Goal: Transaction & Acquisition: Download file/media

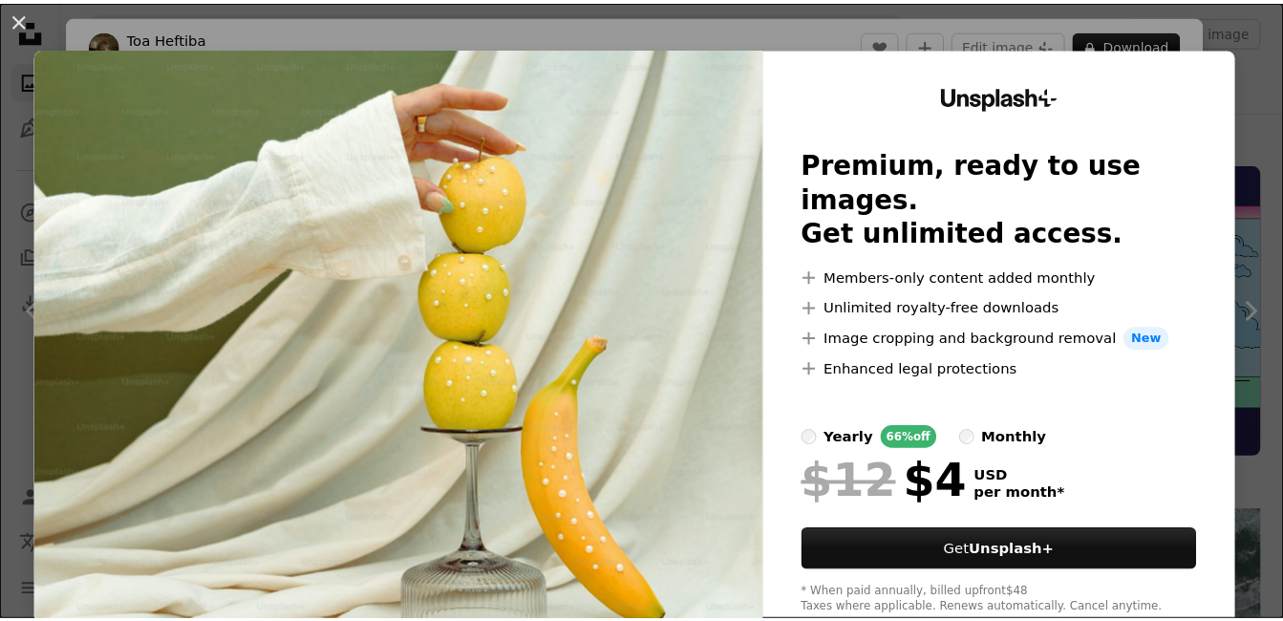
scroll to position [4814, 0]
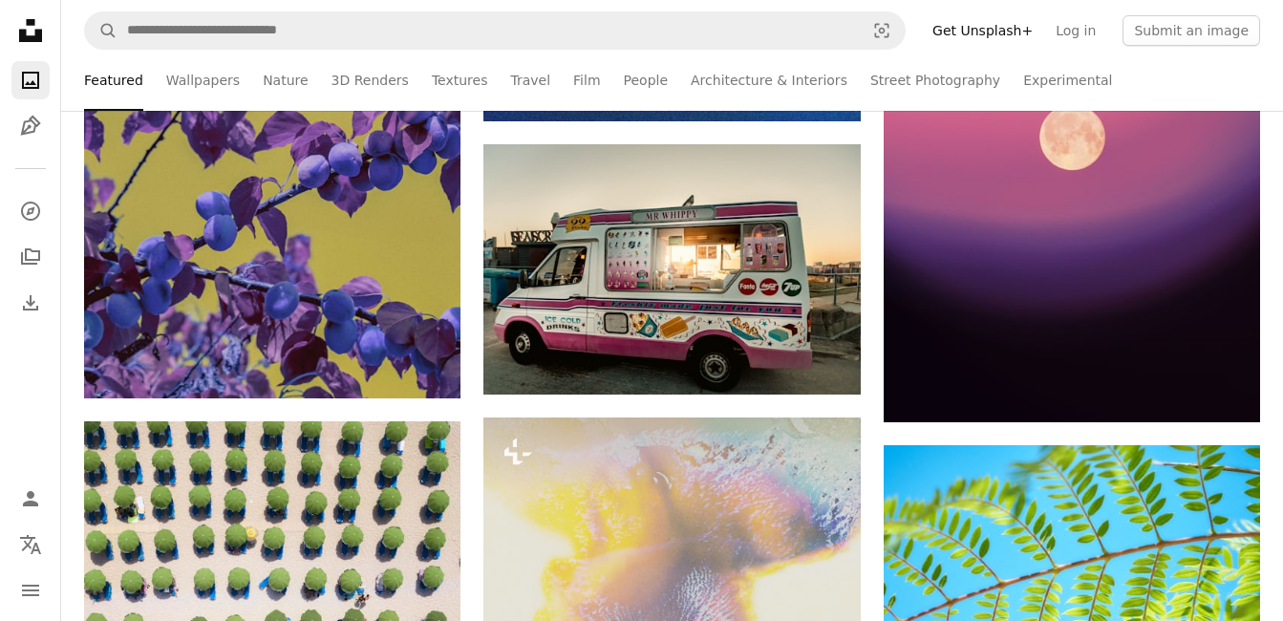
scroll to position [24646, 0]
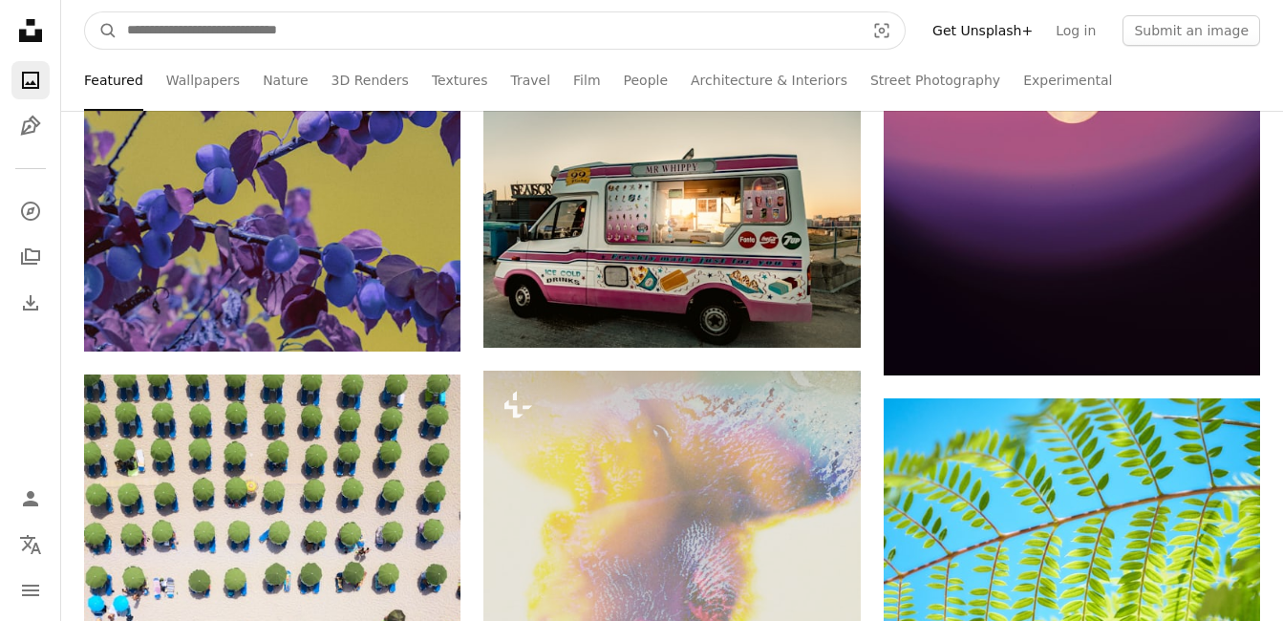
click at [245, 27] on input "Find visuals sitewide" at bounding box center [487, 30] width 741 height 36
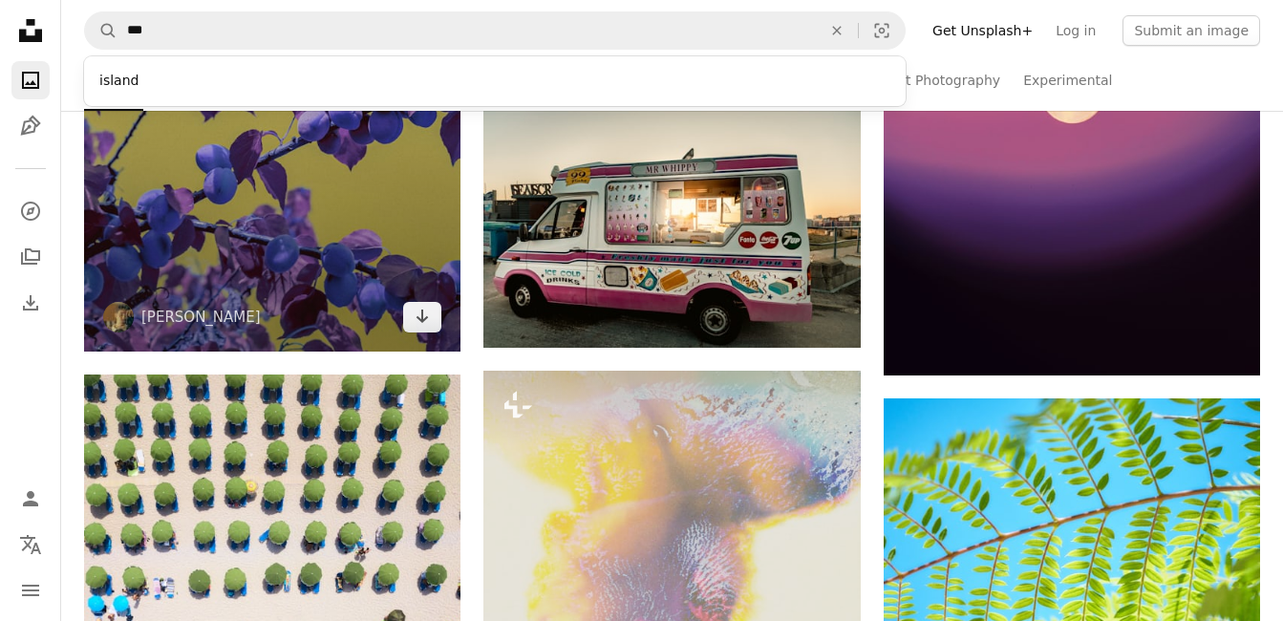
click at [240, 111] on img at bounding box center [272, 100] width 376 height 502
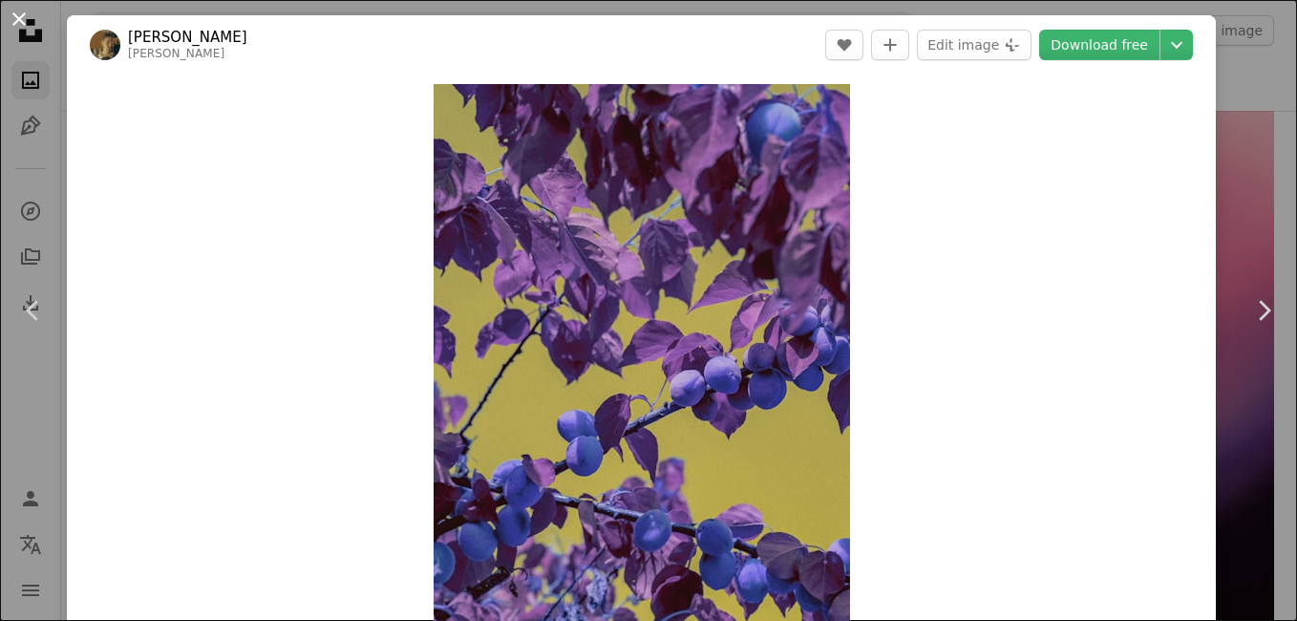
click at [19, 13] on button "An X shape" at bounding box center [19, 19] width 23 height 23
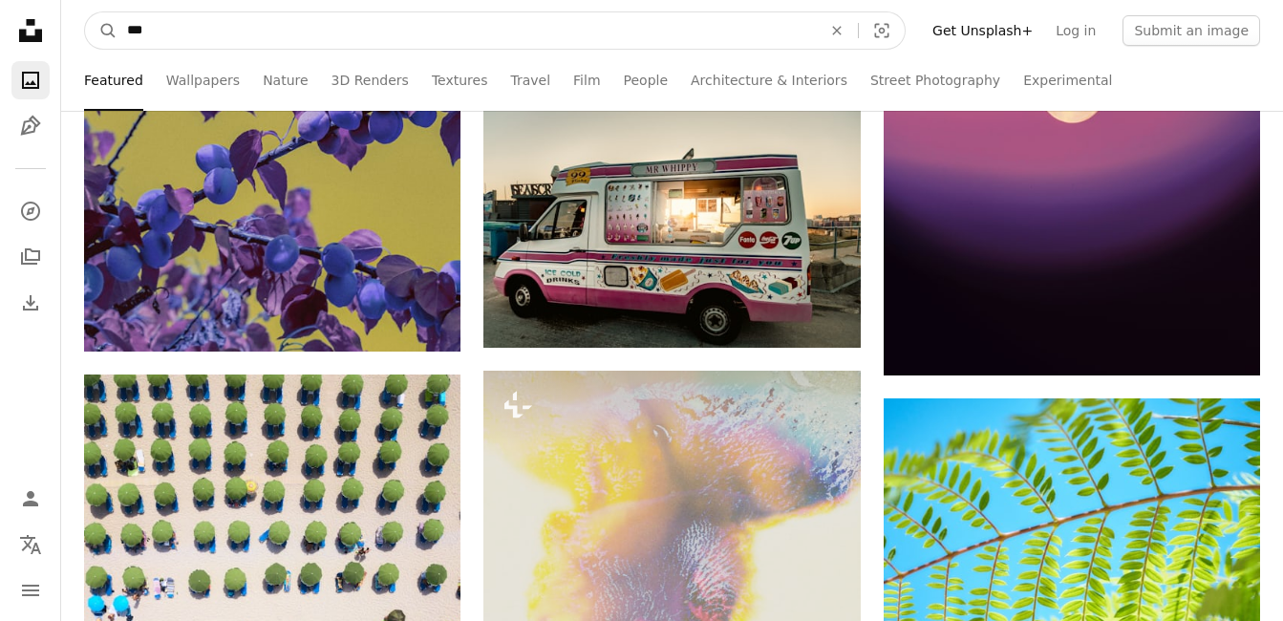
click at [152, 35] on input "***" at bounding box center [466, 30] width 698 height 36
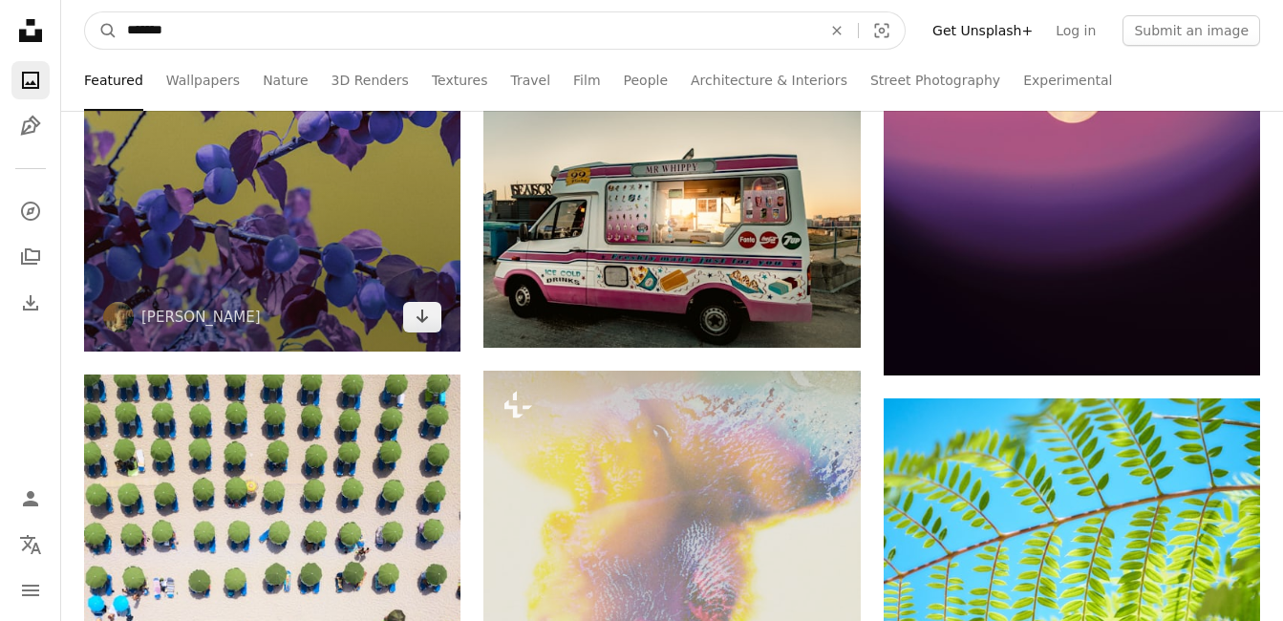
type input "*******"
click at [85, 12] on button "A magnifying glass" at bounding box center [101, 30] width 32 height 36
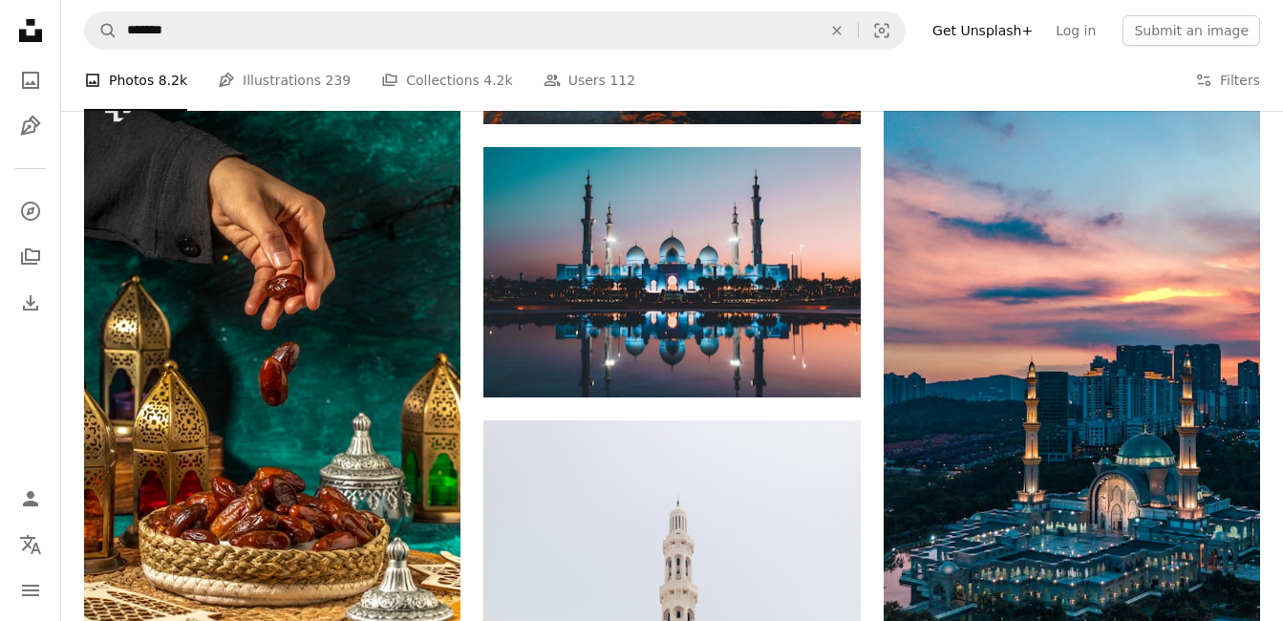
scroll to position [2407, 0]
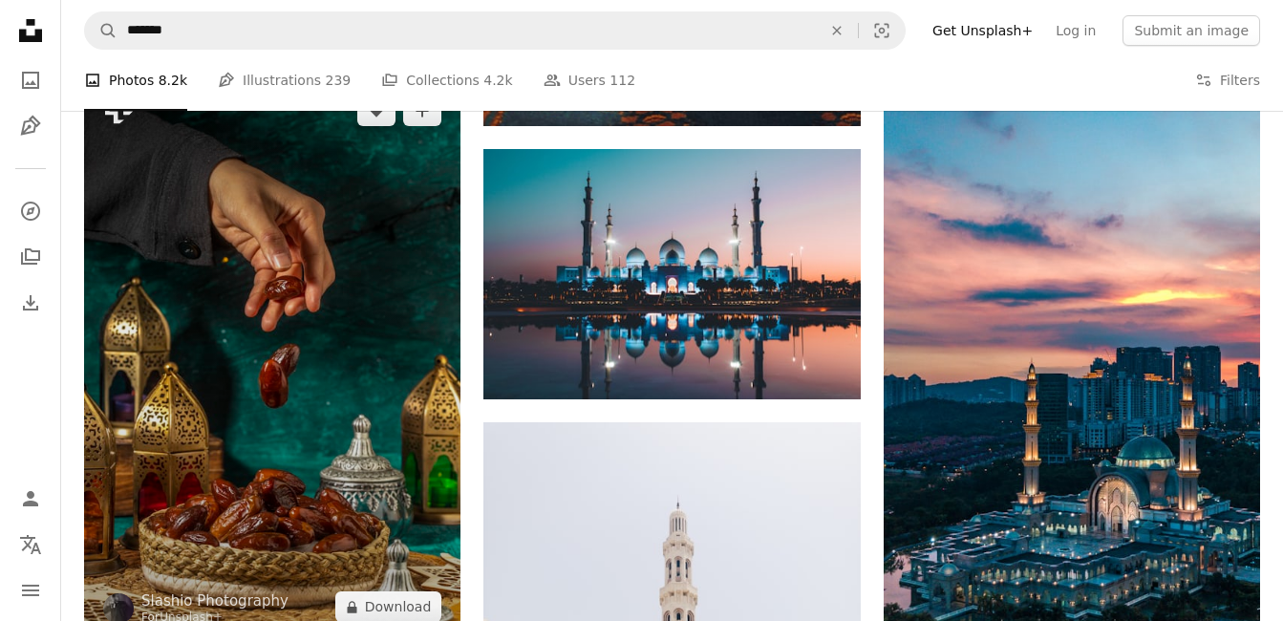
click at [240, 395] on img at bounding box center [272, 358] width 376 height 565
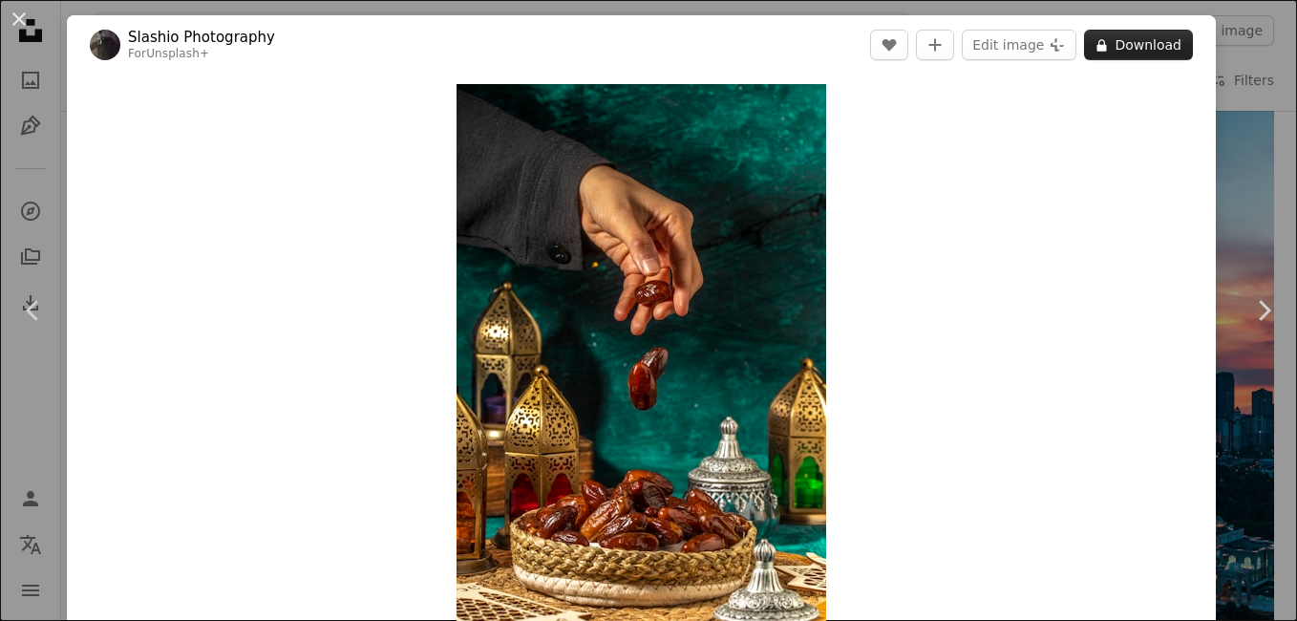
click at [1142, 45] on button "A lock Download" at bounding box center [1138, 45] width 109 height 31
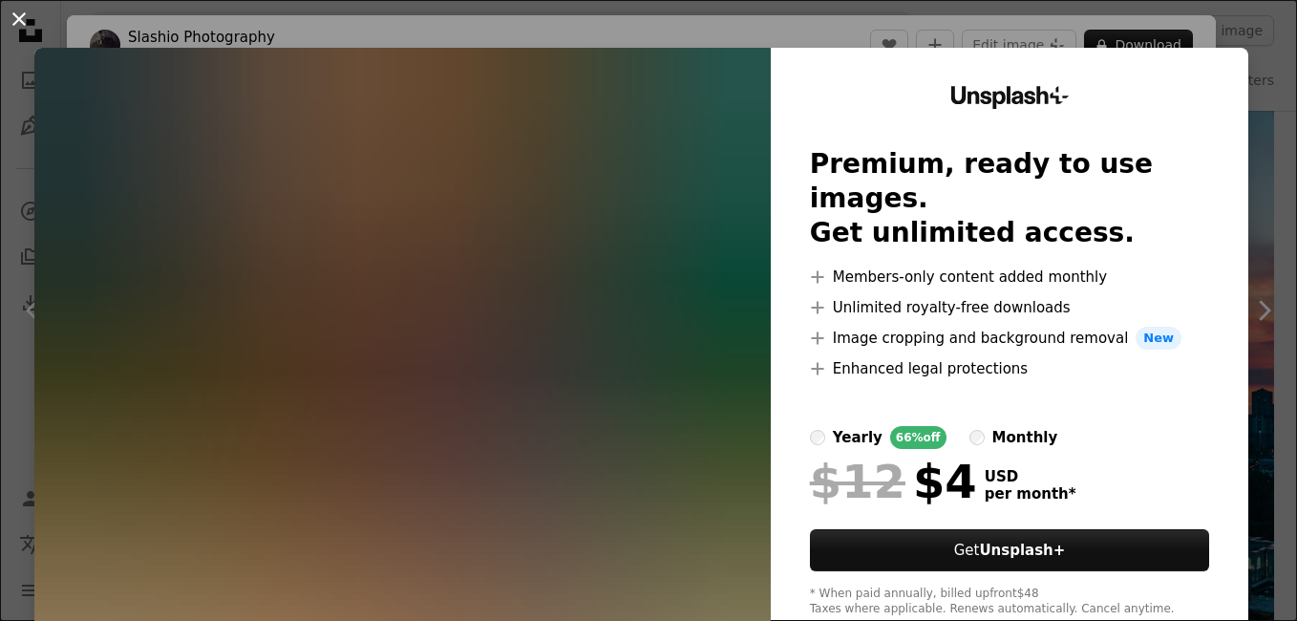
click at [11, 20] on button "An X shape" at bounding box center [19, 19] width 23 height 23
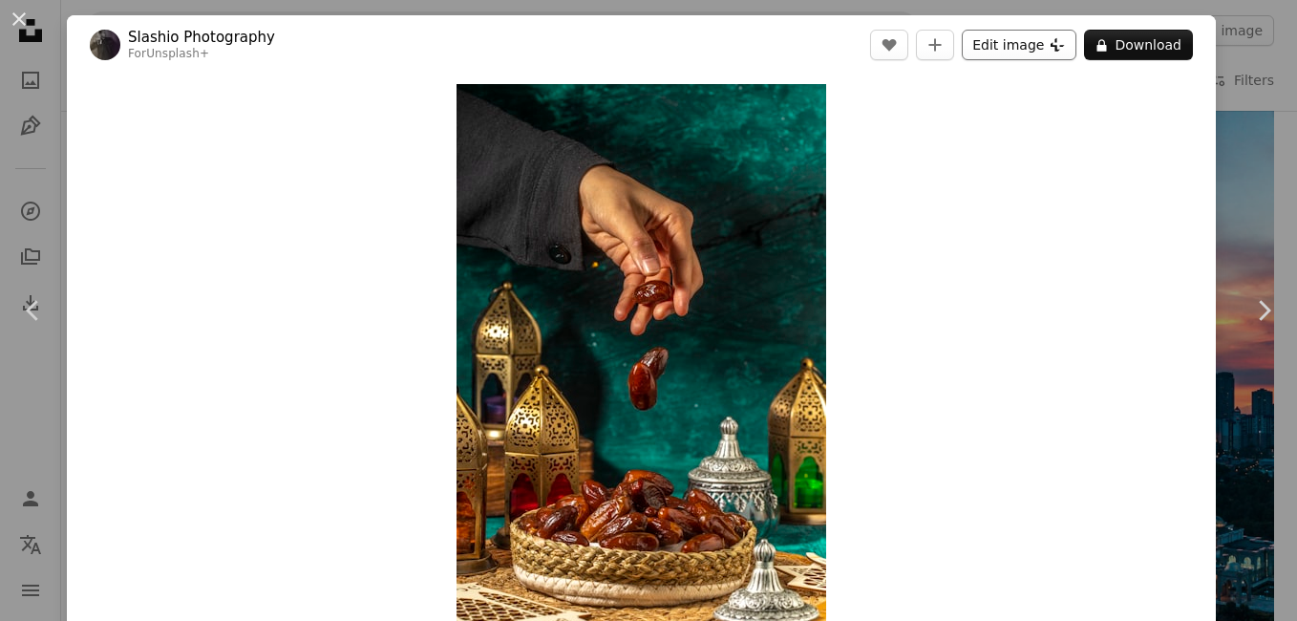
click at [1007, 51] on button "Edit image Plus sign for Unsplash+" at bounding box center [1019, 45] width 115 height 31
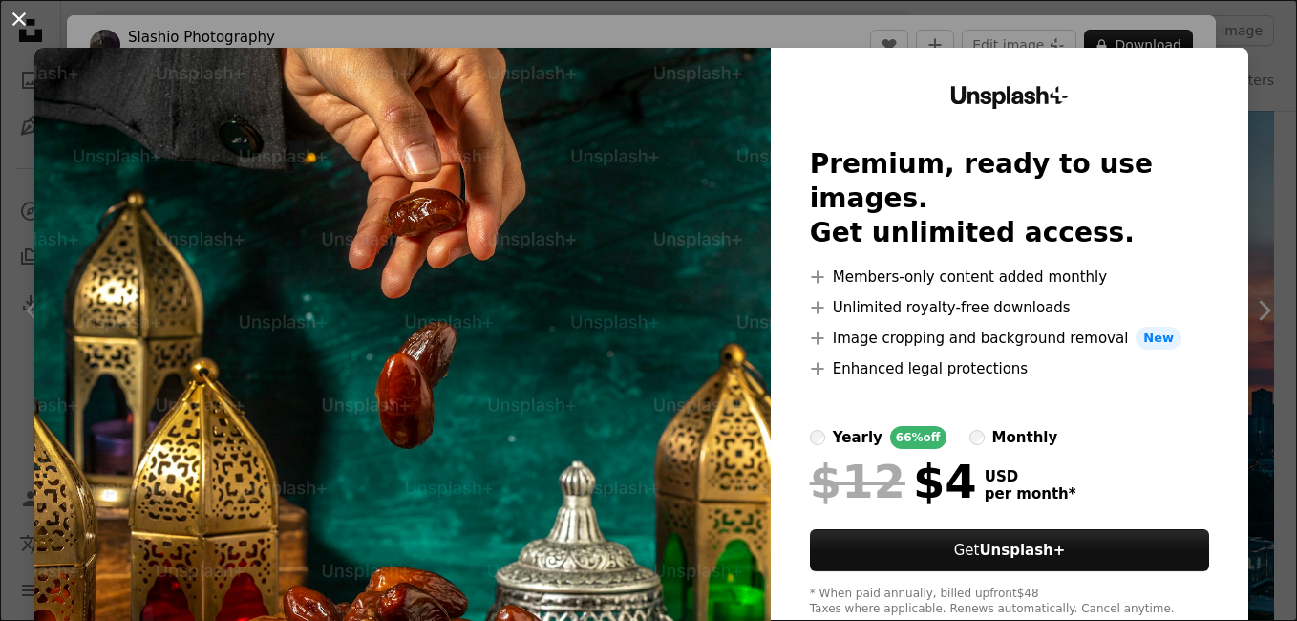
click at [17, 16] on button "An X shape" at bounding box center [19, 19] width 23 height 23
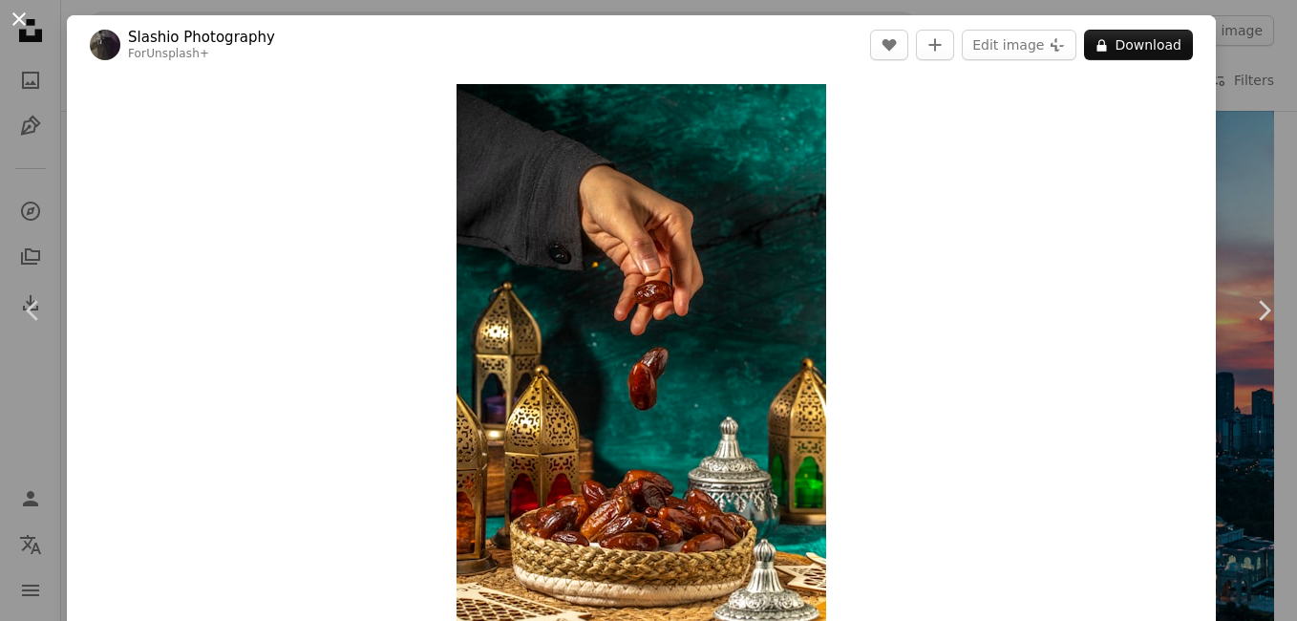
click at [19, 22] on button "An X shape" at bounding box center [19, 19] width 23 height 23
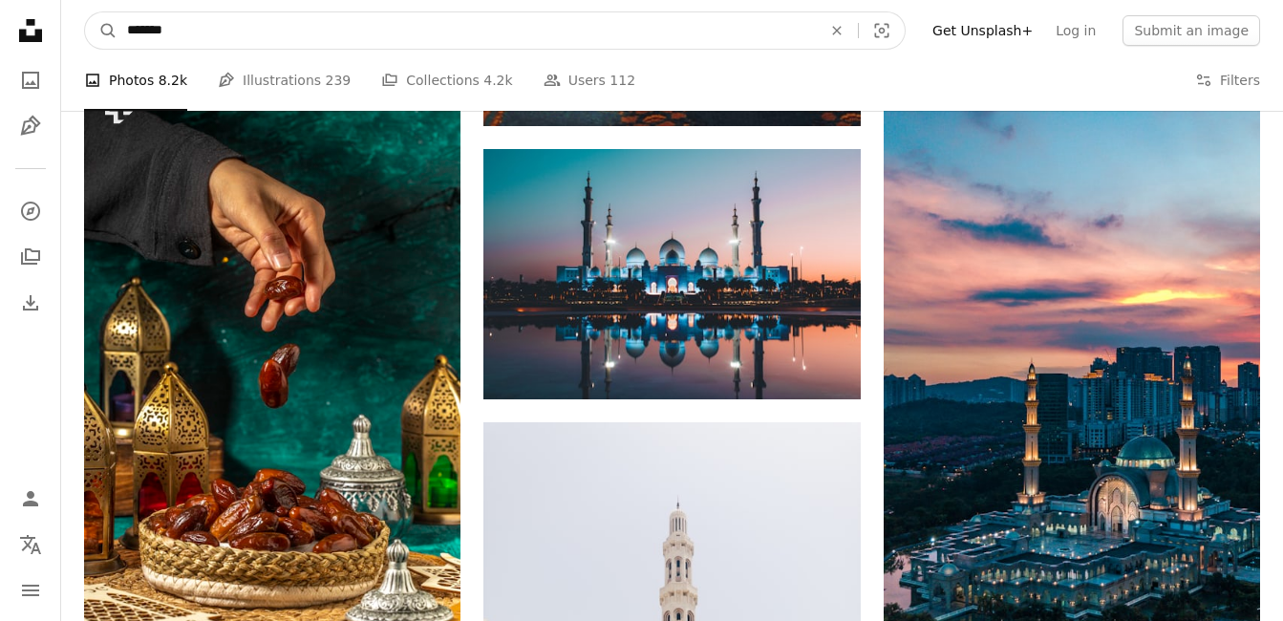
click at [121, 29] on input "*******" at bounding box center [466, 30] width 698 height 36
type input "**********"
click at [85, 12] on button "A magnifying glass" at bounding box center [101, 30] width 32 height 36
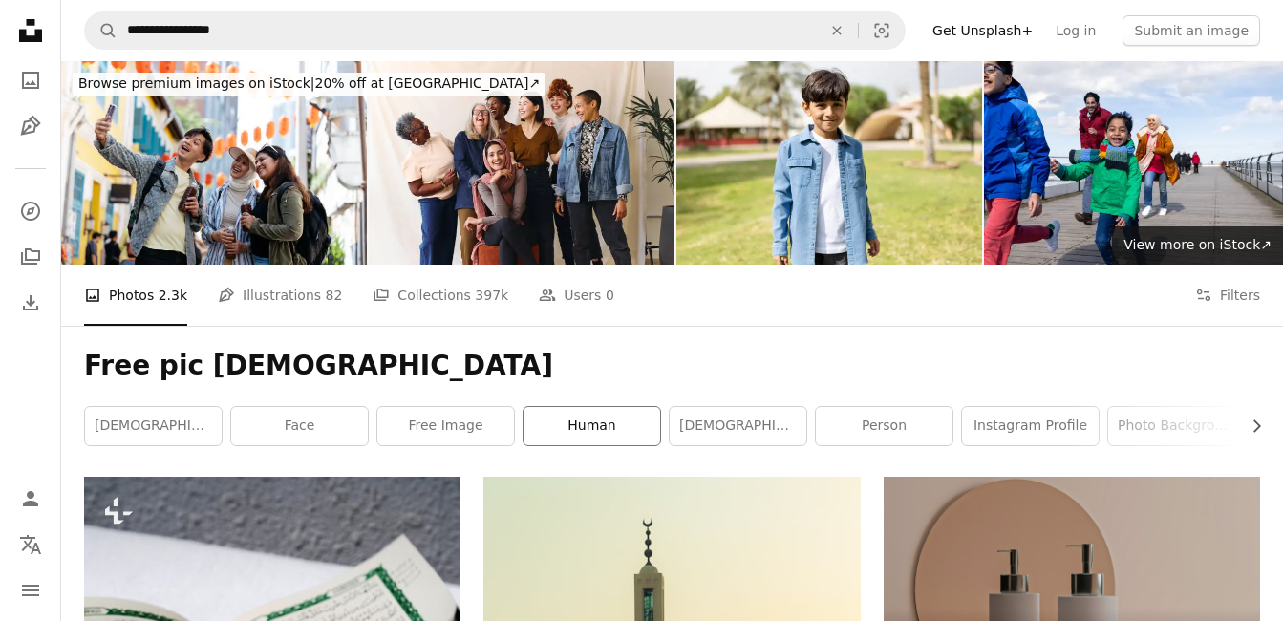
click at [600, 428] on link "human" at bounding box center [591, 426] width 137 height 38
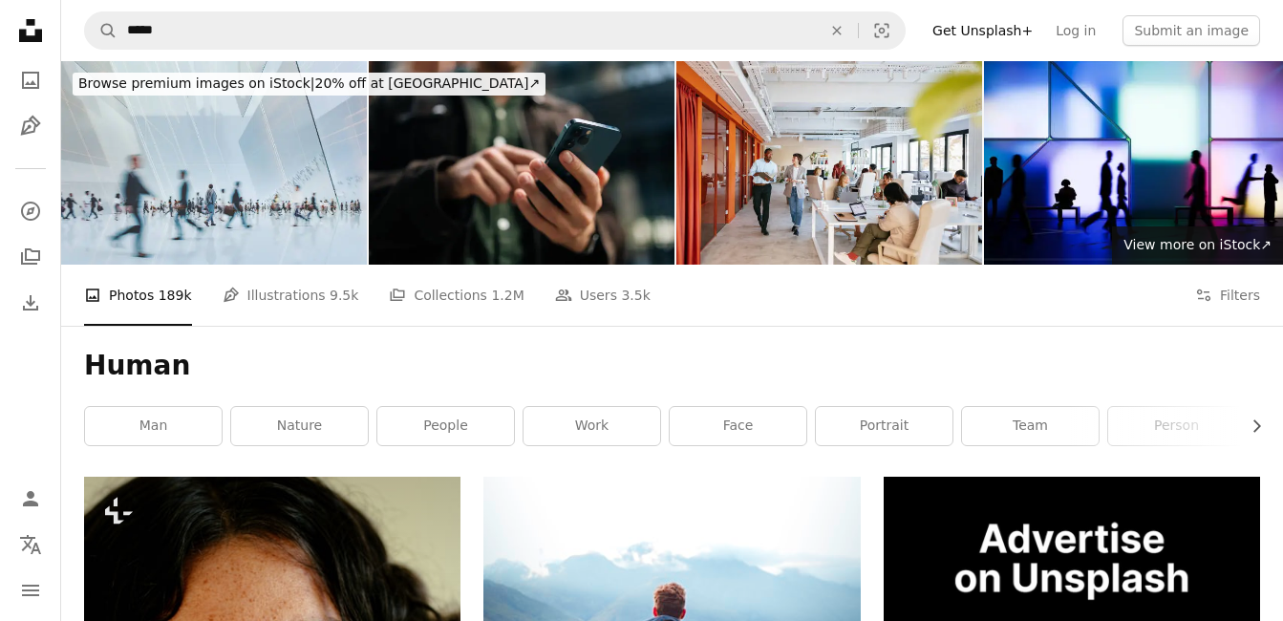
click at [600, 428] on link "work" at bounding box center [591, 426] width 137 height 38
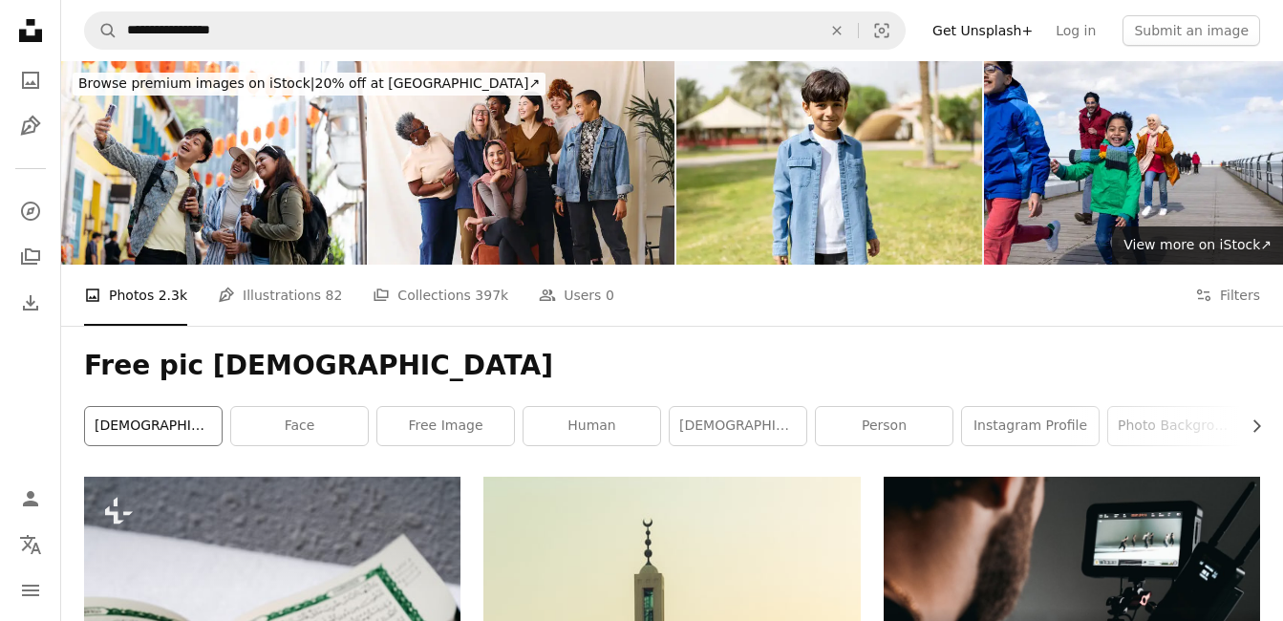
click at [181, 438] on link "[DEMOGRAPHIC_DATA]" at bounding box center [153, 426] width 137 height 38
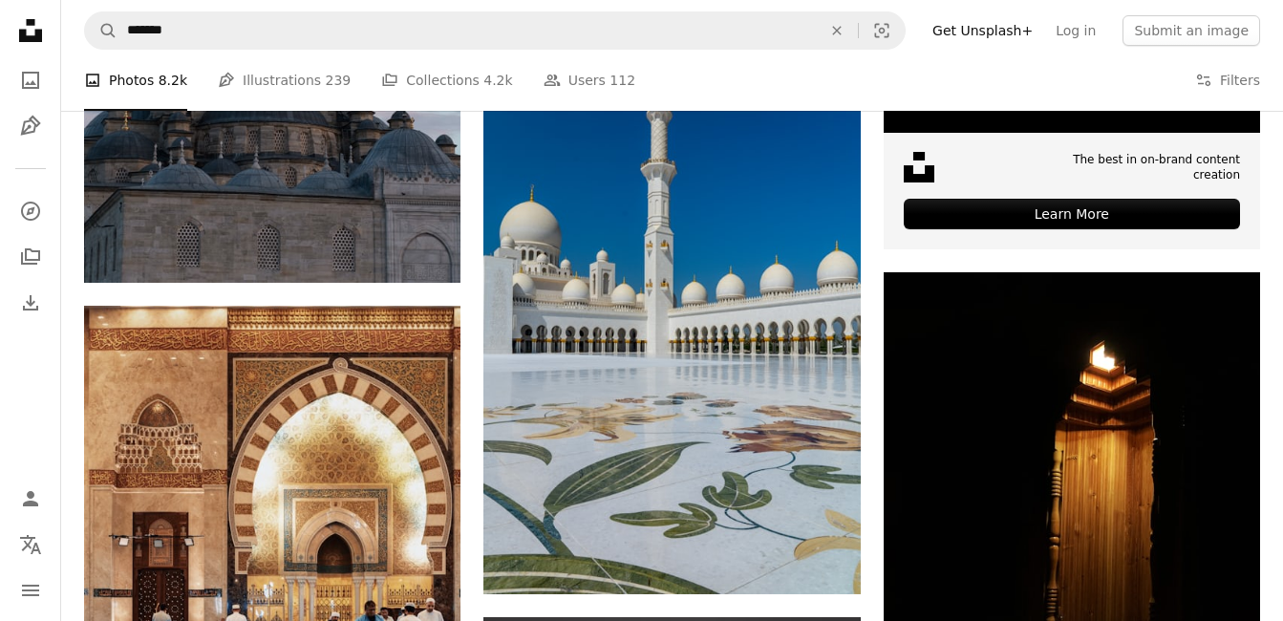
scroll to position [802, 0]
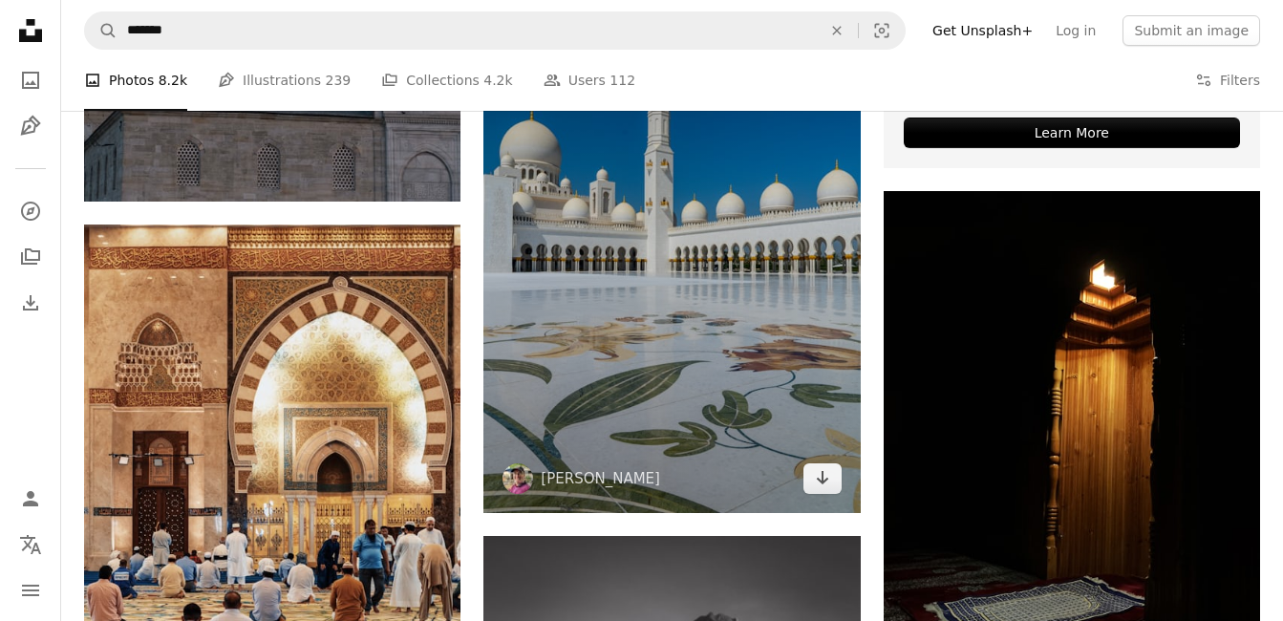
click at [676, 350] on img at bounding box center [671, 230] width 376 height 565
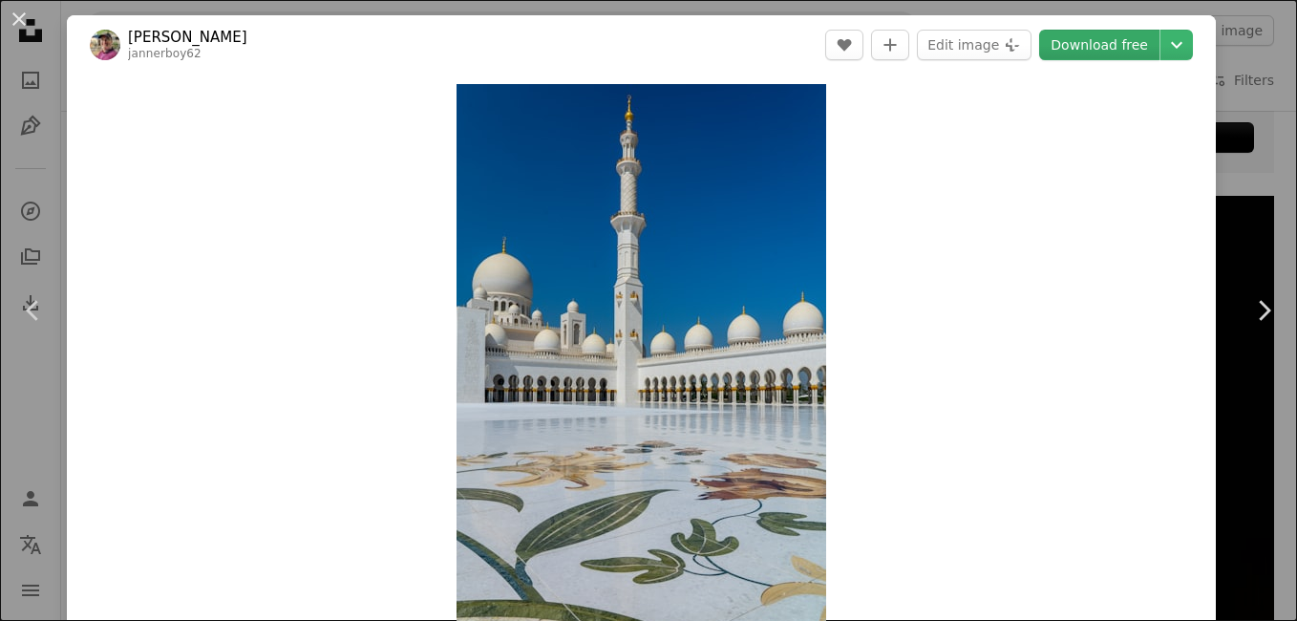
click at [1107, 49] on link "Download free" at bounding box center [1099, 45] width 120 height 31
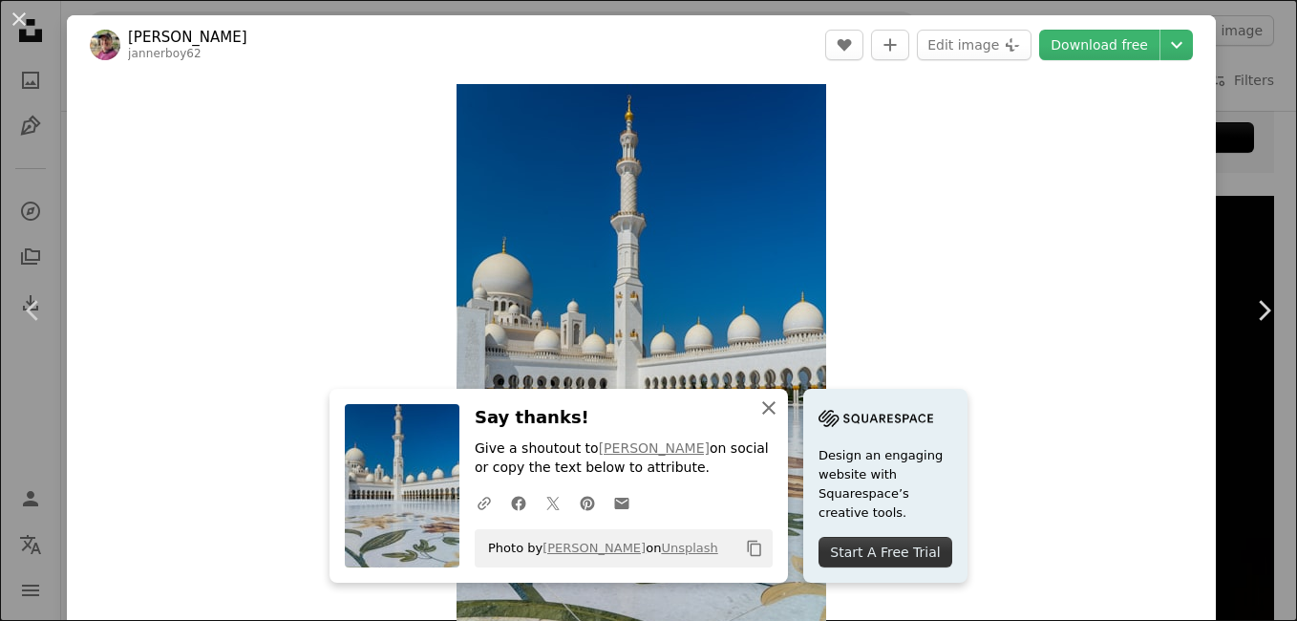
click at [762, 409] on icon "button" at bounding box center [768, 407] width 13 height 13
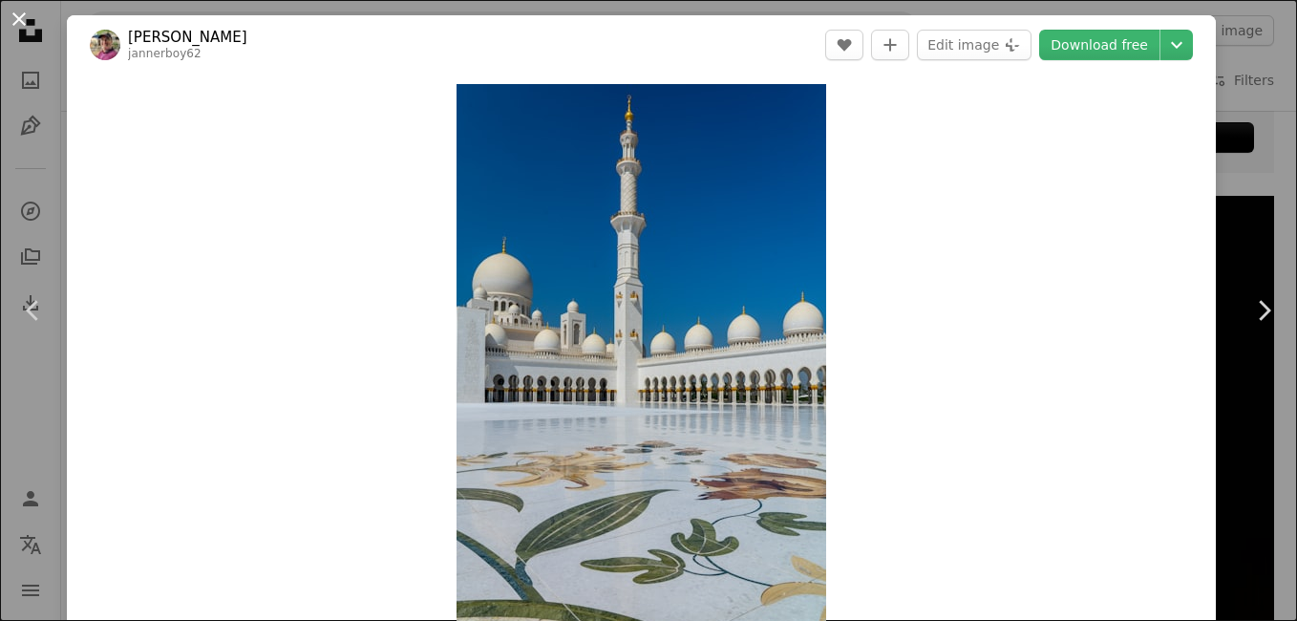
click at [23, 14] on button "An X shape" at bounding box center [19, 19] width 23 height 23
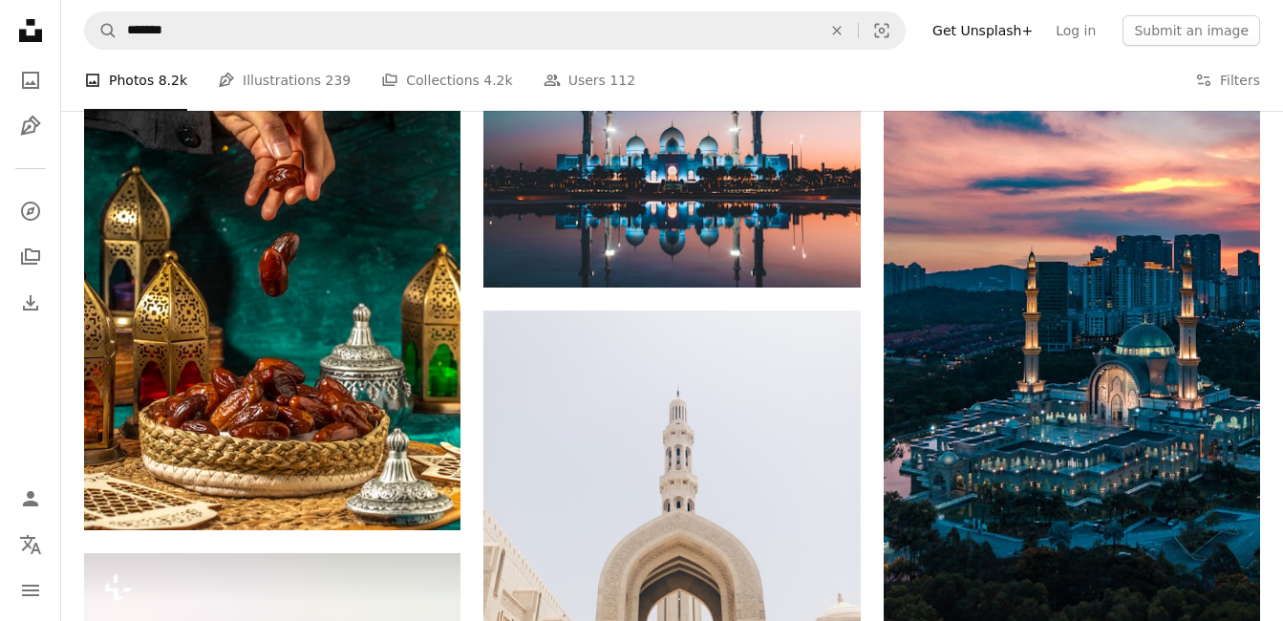
scroll to position [2522, 0]
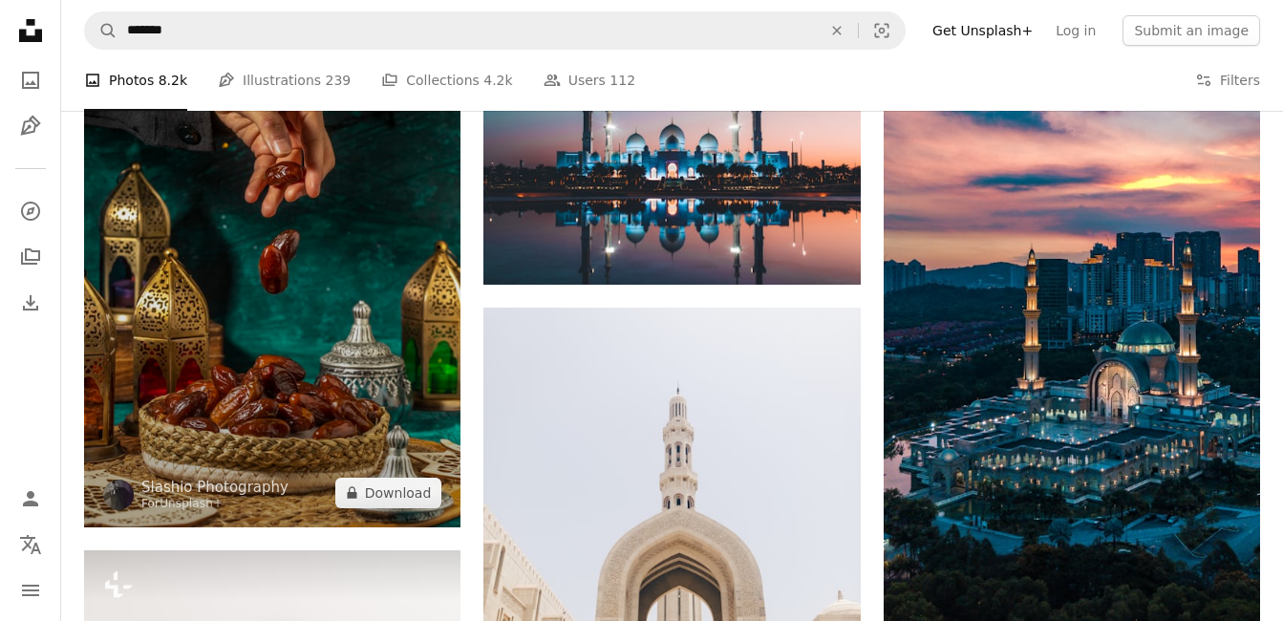
click at [260, 256] on img at bounding box center [272, 244] width 376 height 565
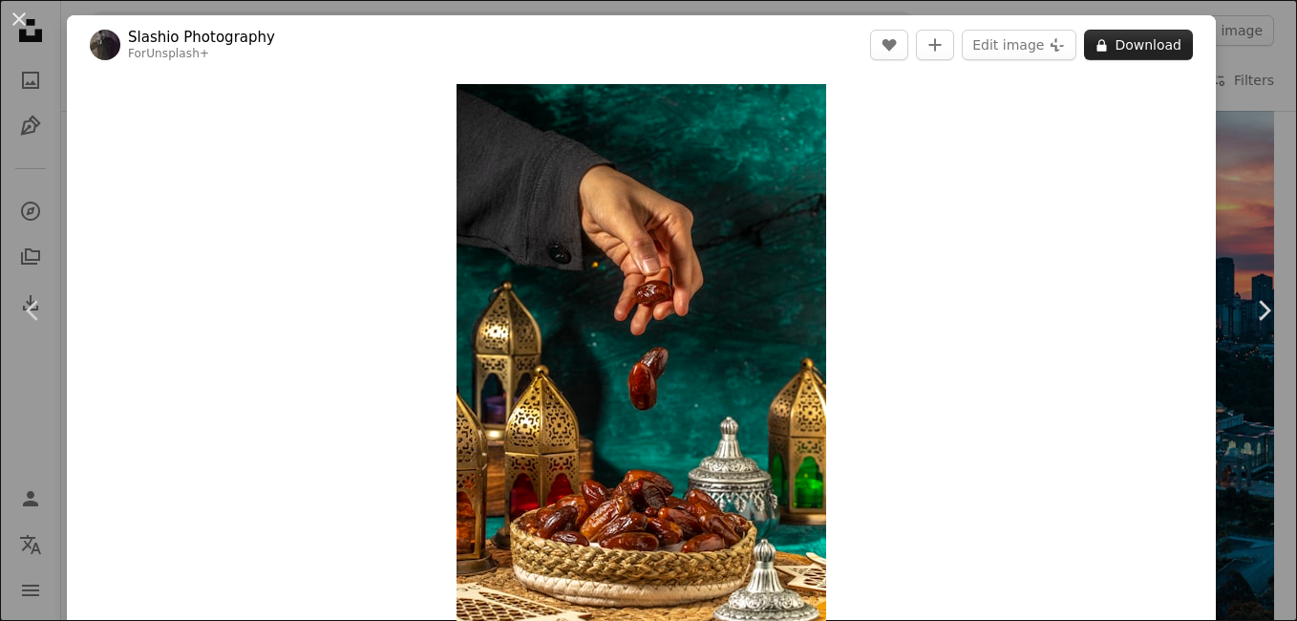
click at [1128, 47] on button "A lock Download" at bounding box center [1138, 45] width 109 height 31
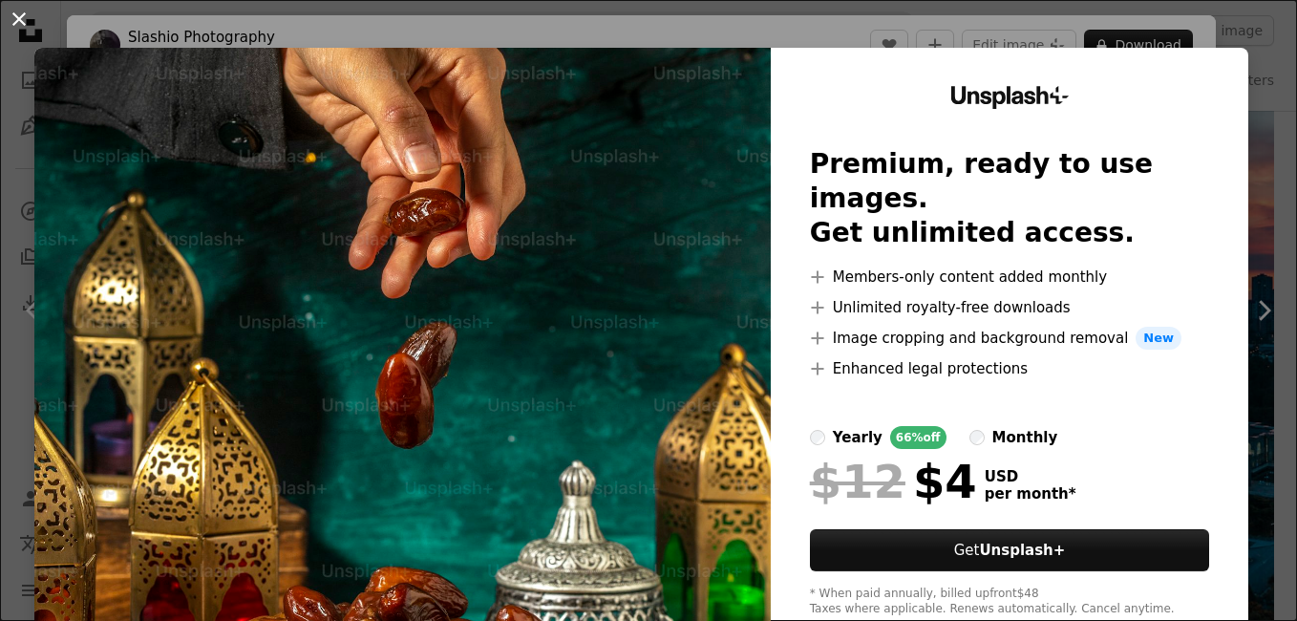
click at [22, 17] on button "An X shape" at bounding box center [19, 19] width 23 height 23
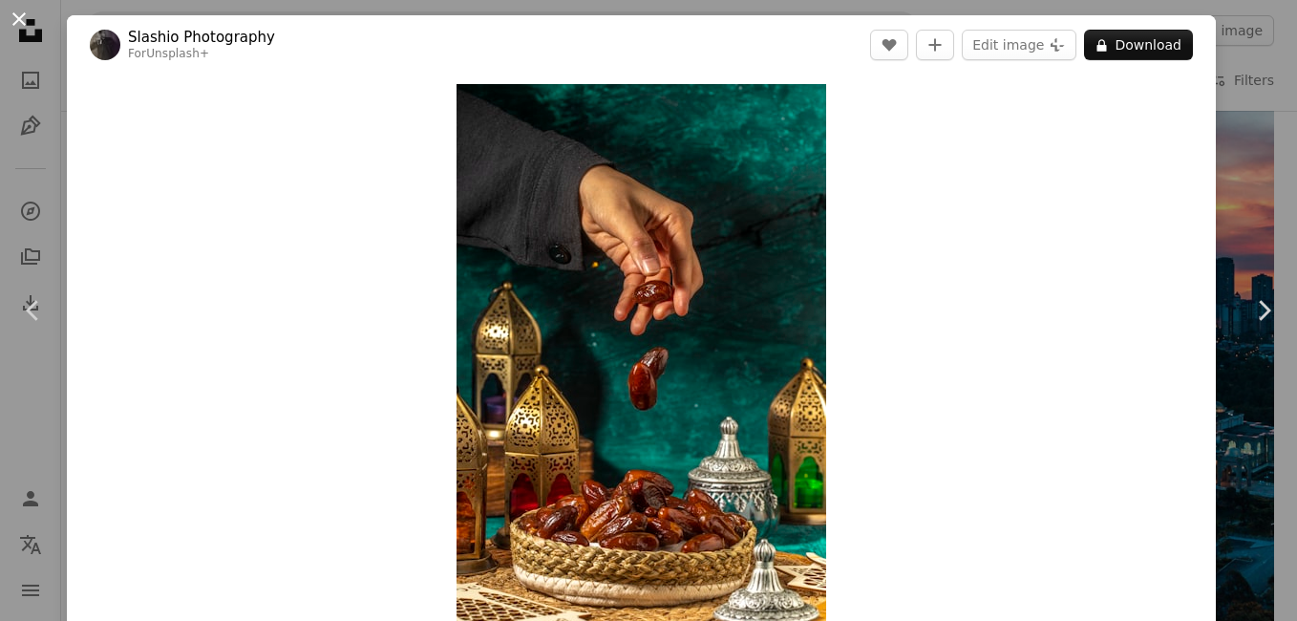
click at [18, 24] on button "An X shape" at bounding box center [19, 19] width 23 height 23
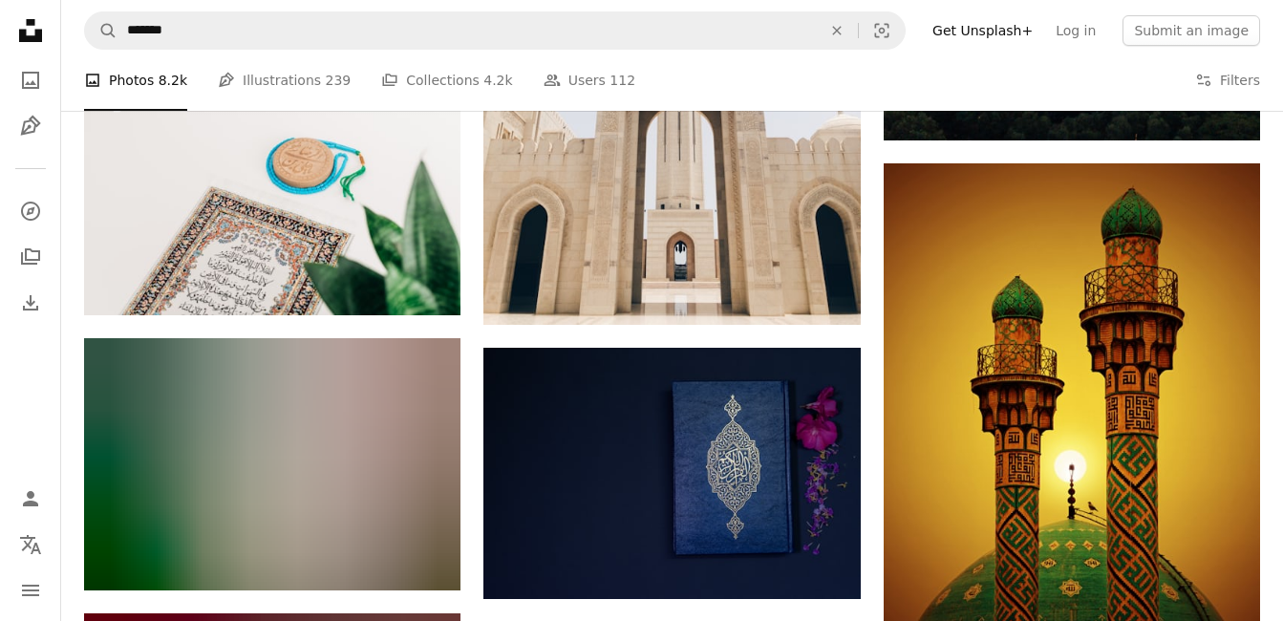
scroll to position [3095, 0]
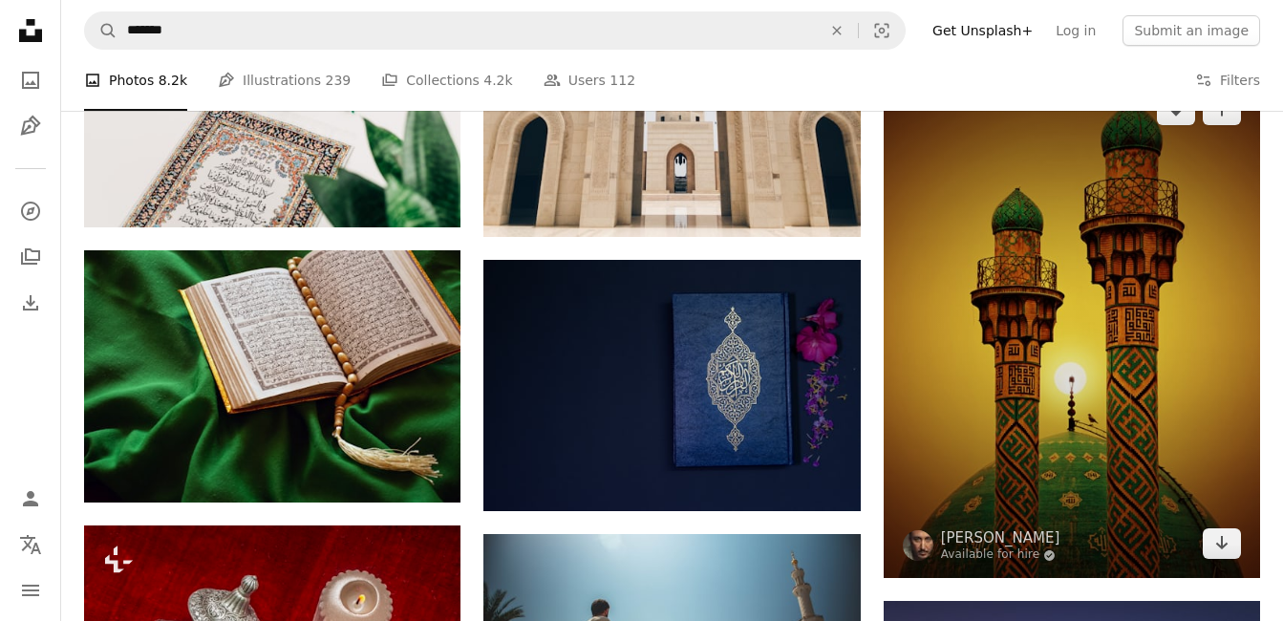
click at [1108, 284] on img at bounding box center [1072, 326] width 376 height 502
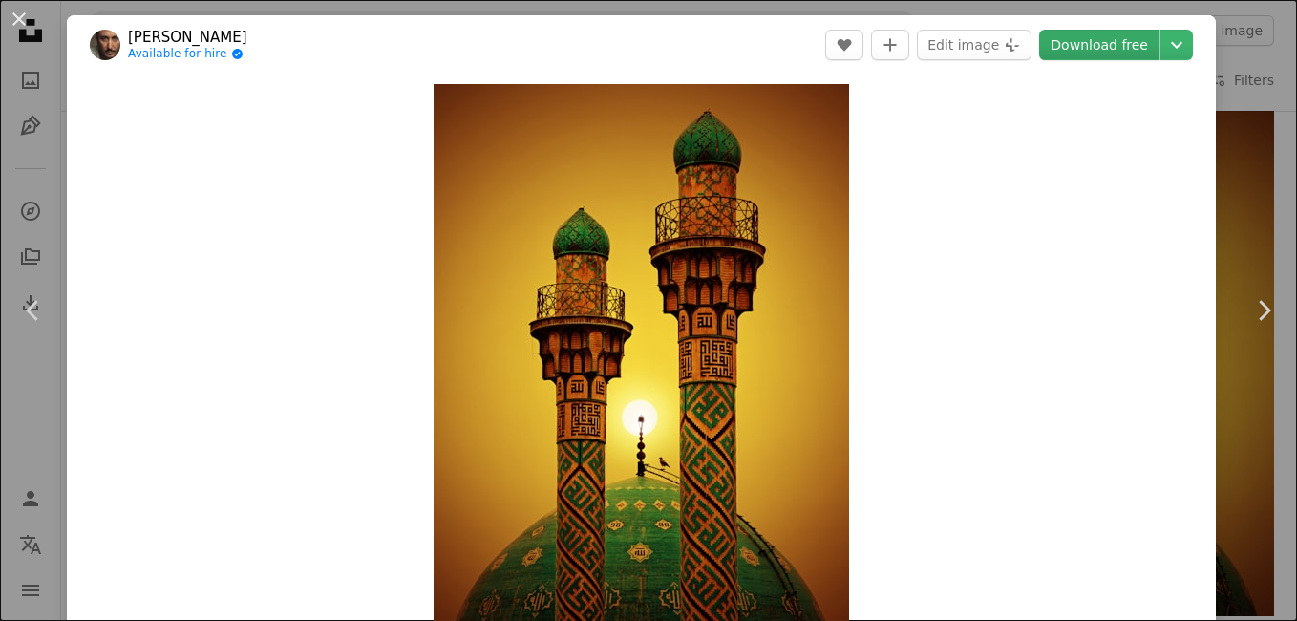
click at [1086, 49] on link "Download free" at bounding box center [1099, 45] width 120 height 31
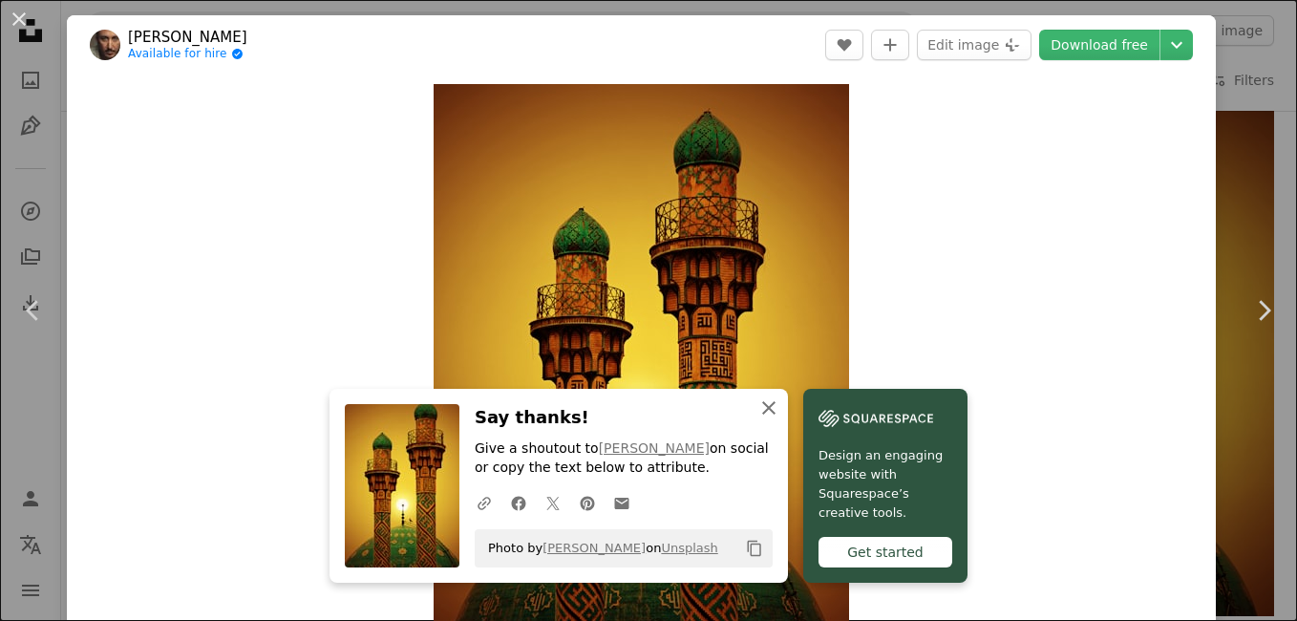
click at [766, 411] on icon "button" at bounding box center [768, 407] width 13 height 13
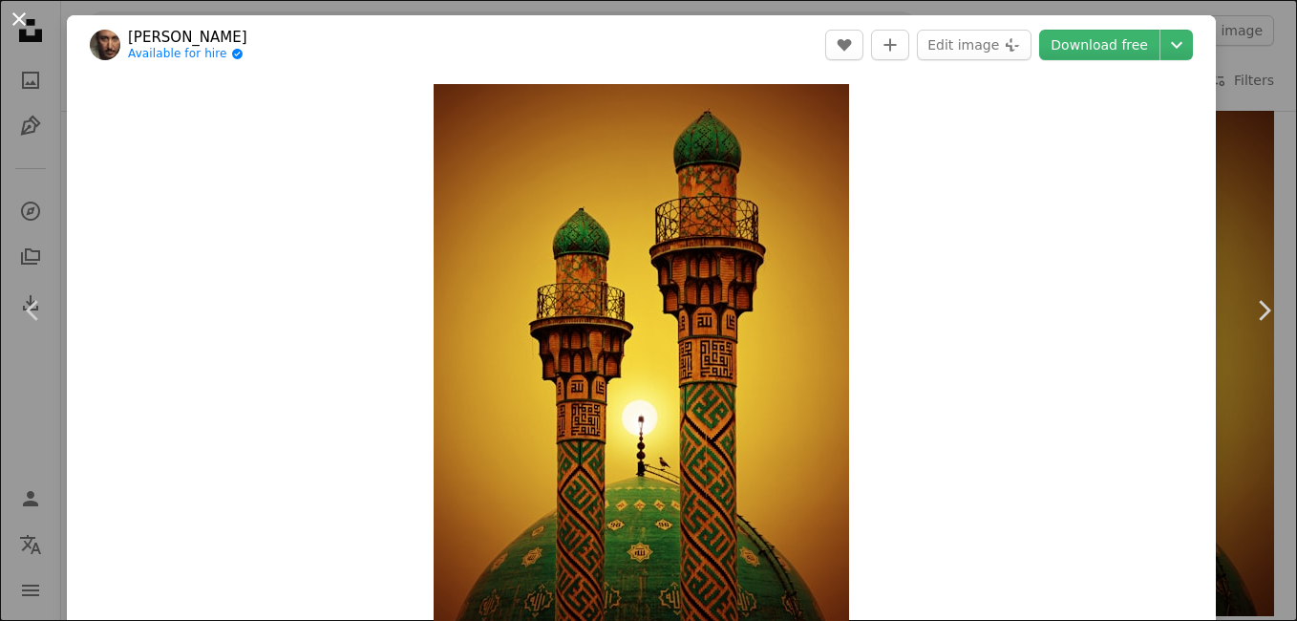
click at [25, 20] on button "An X shape" at bounding box center [19, 19] width 23 height 23
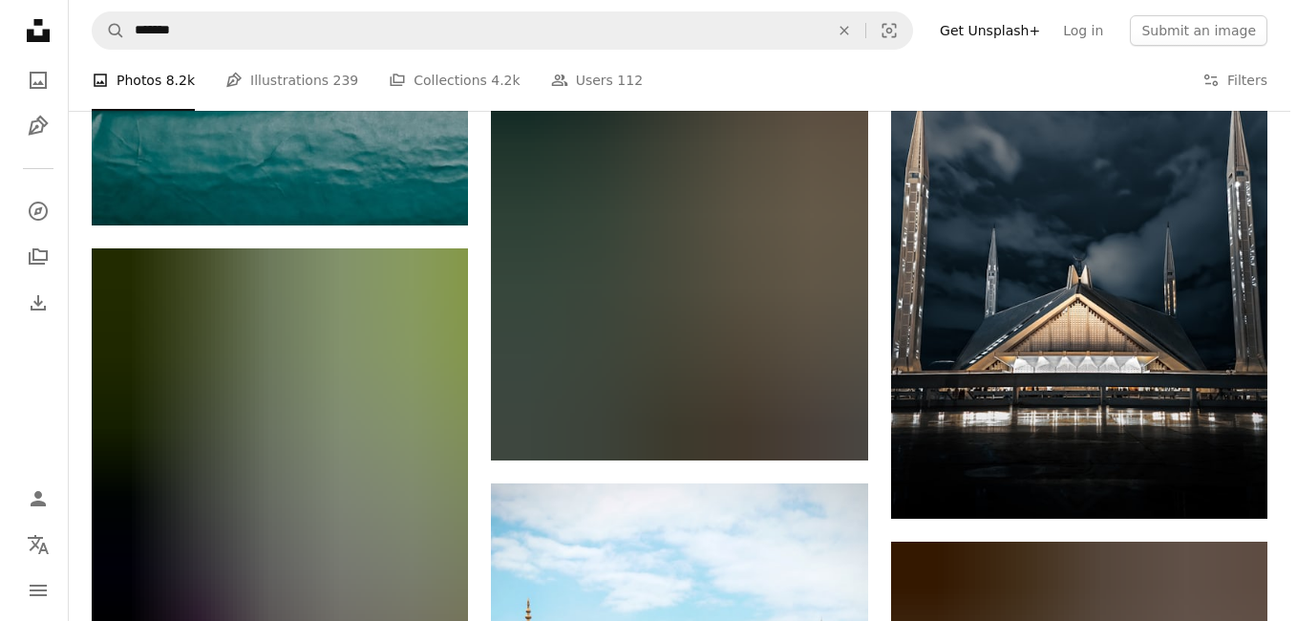
scroll to position [11272, 0]
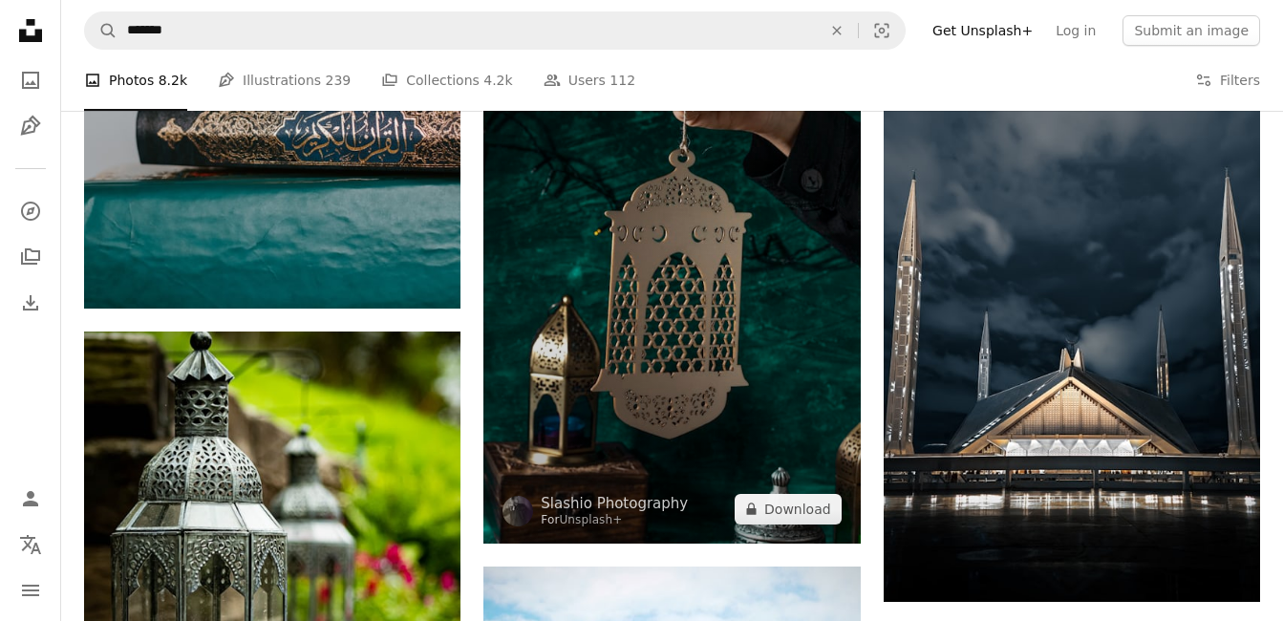
click at [663, 354] on img at bounding box center [671, 260] width 376 height 565
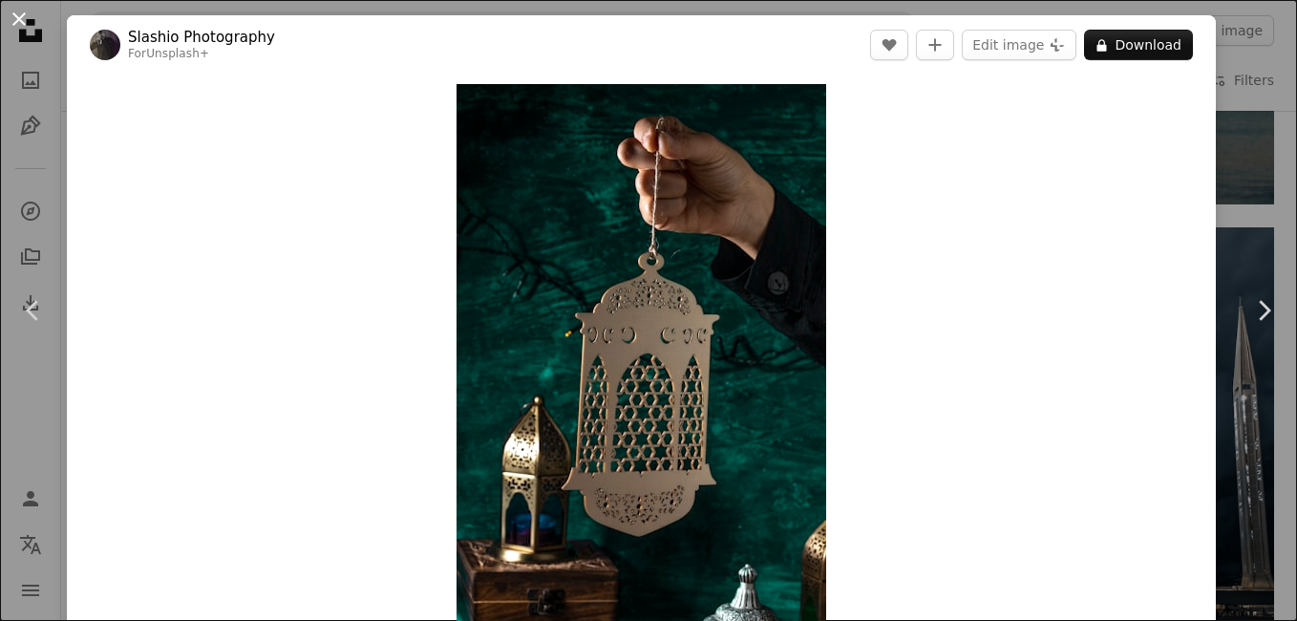
click at [22, 23] on button "An X shape" at bounding box center [19, 19] width 23 height 23
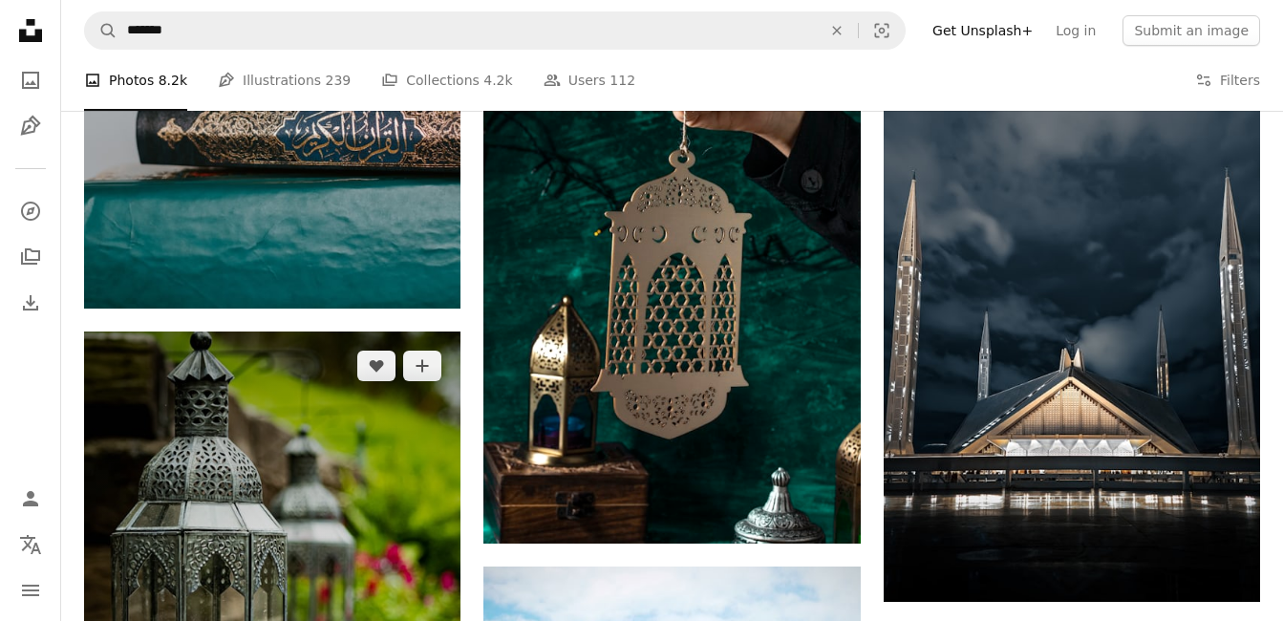
click at [231, 506] on img at bounding box center [272, 613] width 376 height 565
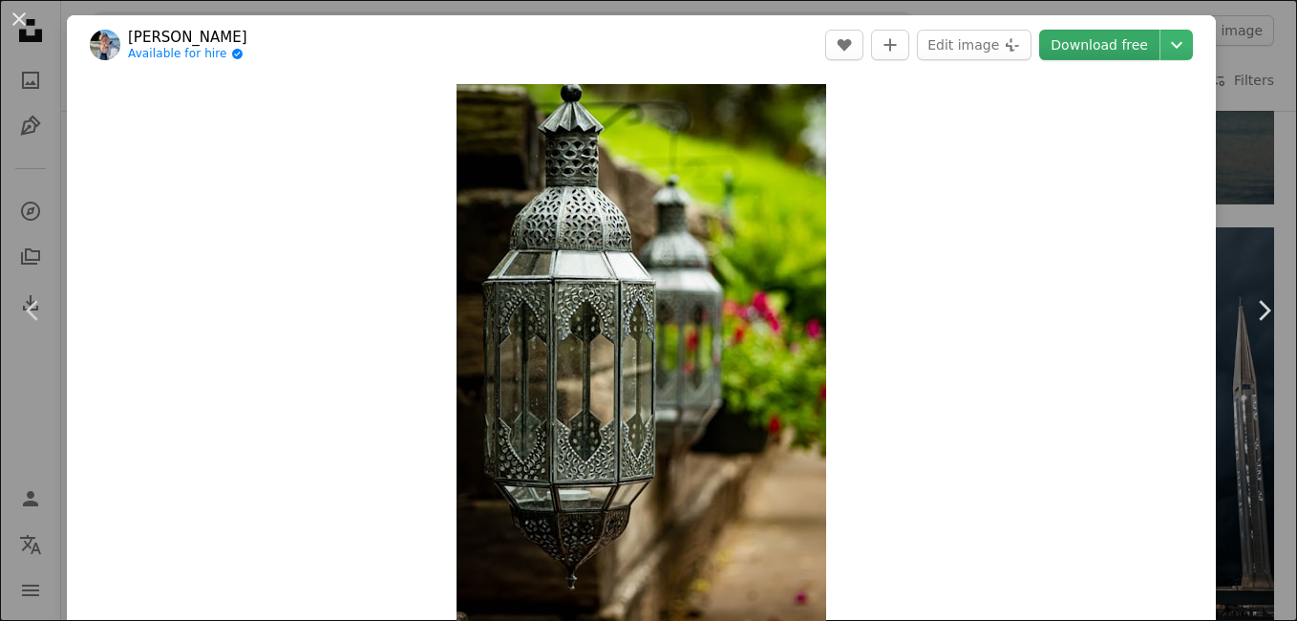
click at [1066, 41] on link "Download free" at bounding box center [1099, 45] width 120 height 31
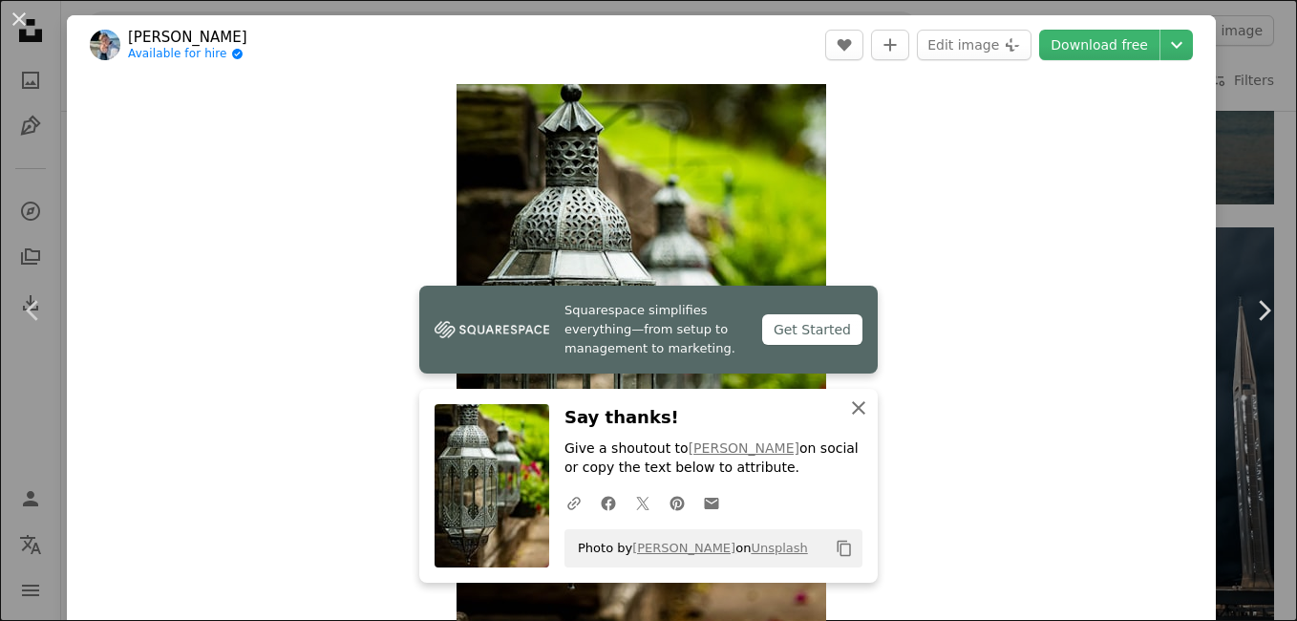
click at [853, 407] on icon "button" at bounding box center [858, 407] width 13 height 13
